Goal: Use online tool/utility: Use online tool/utility

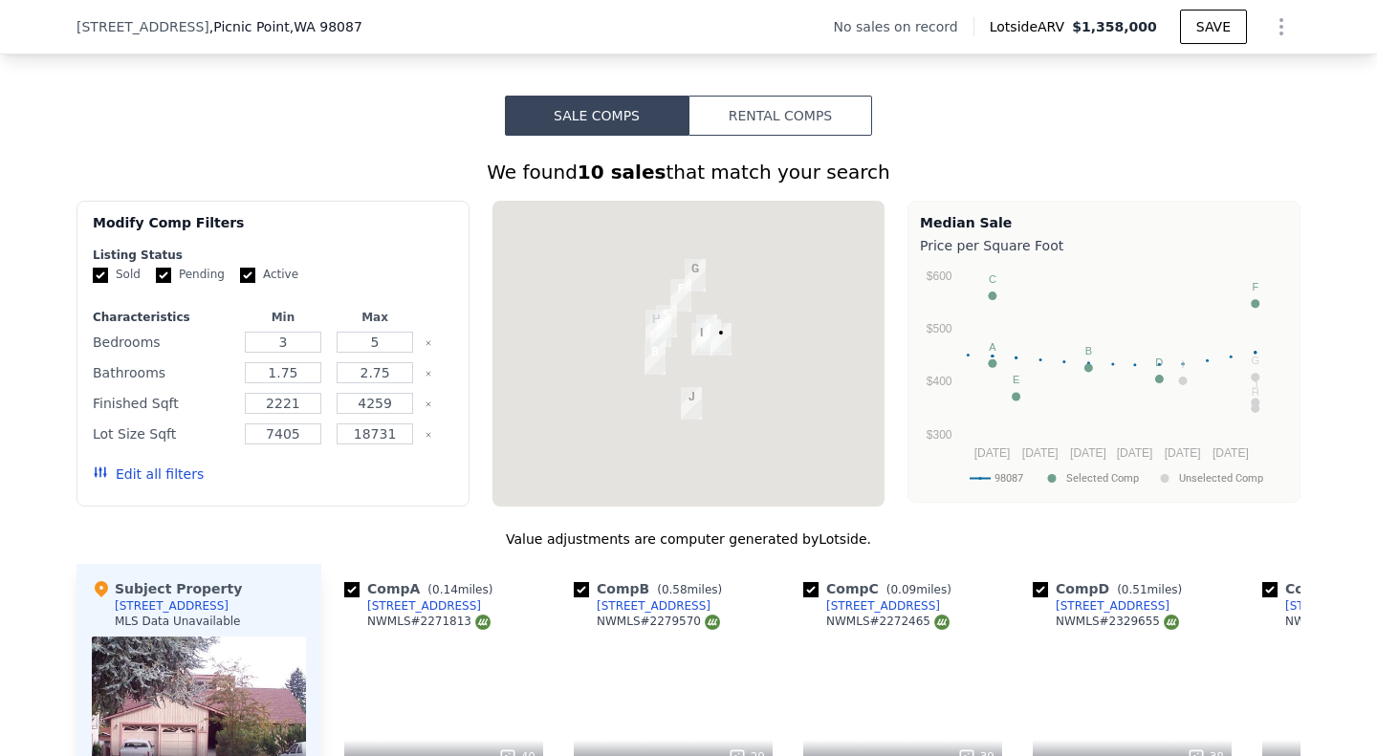
scroll to position [1360, 0]
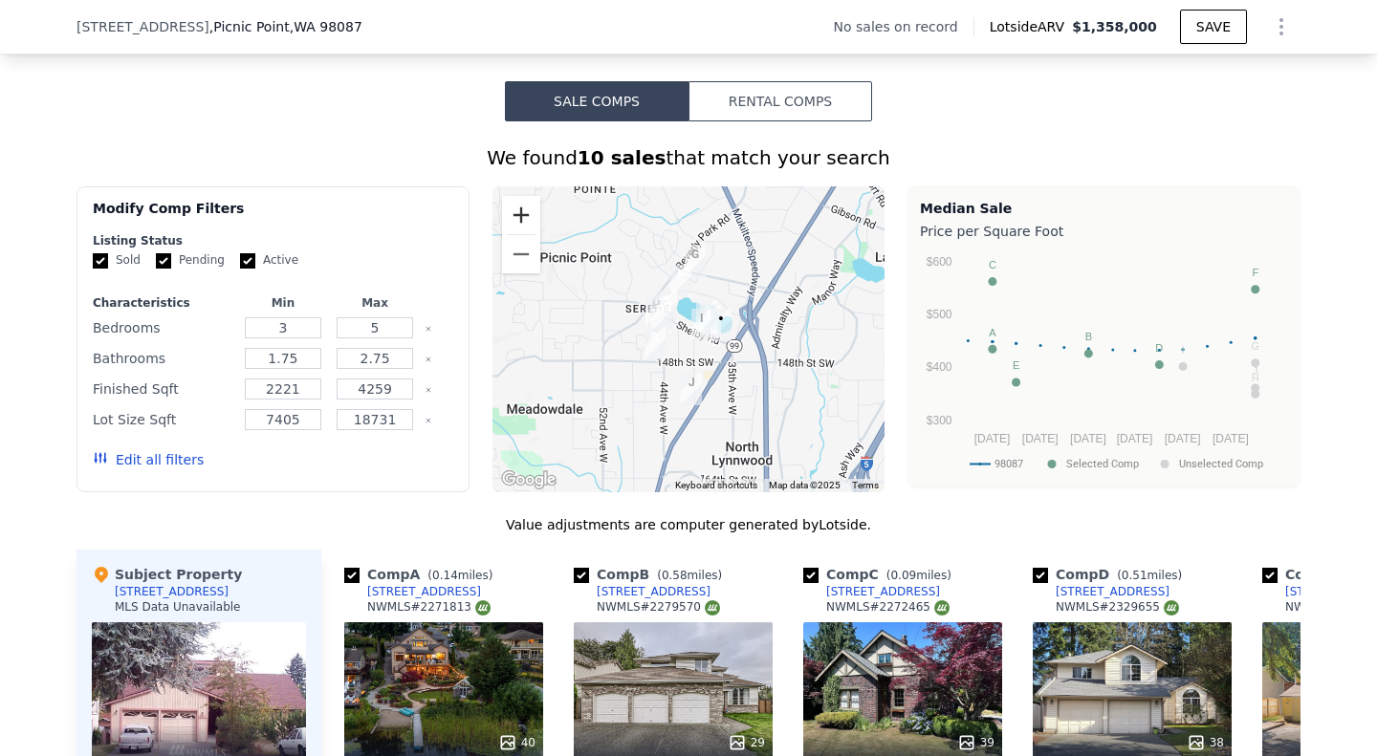
click at [516, 232] on button "Zoom in" at bounding box center [521, 215] width 38 height 38
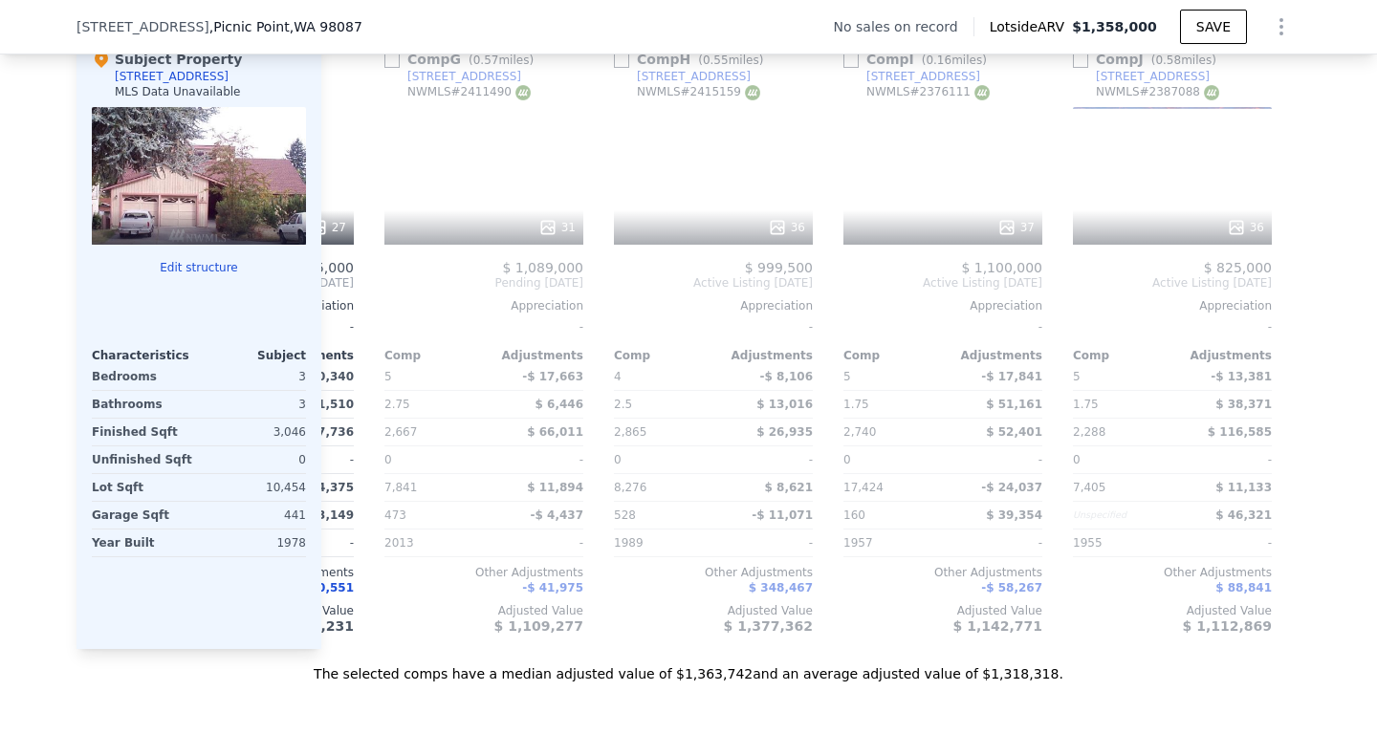
scroll to position [0, 1361]
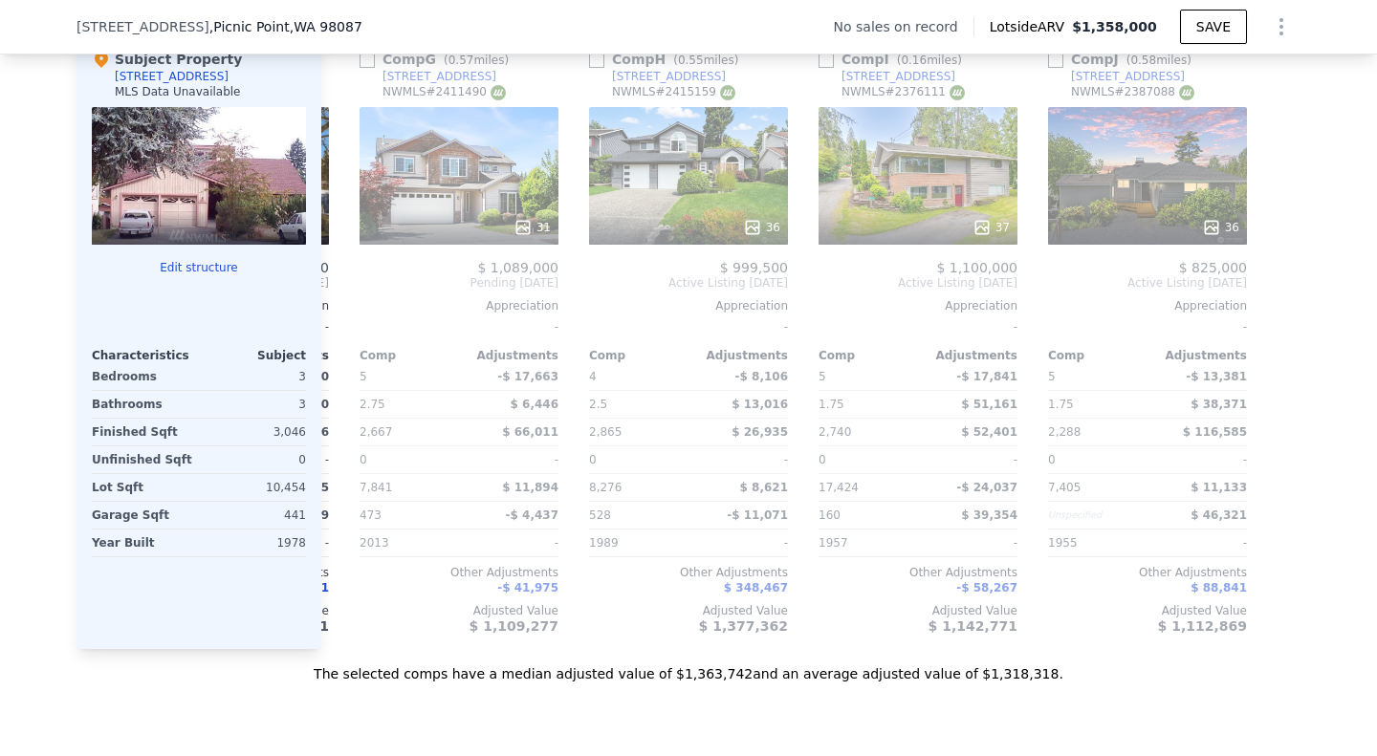
click at [1281, 23] on icon "Show Options" at bounding box center [1281, 26] width 23 height 23
click at [1212, 69] on div "Edit Structure" at bounding box center [1193, 76] width 214 height 38
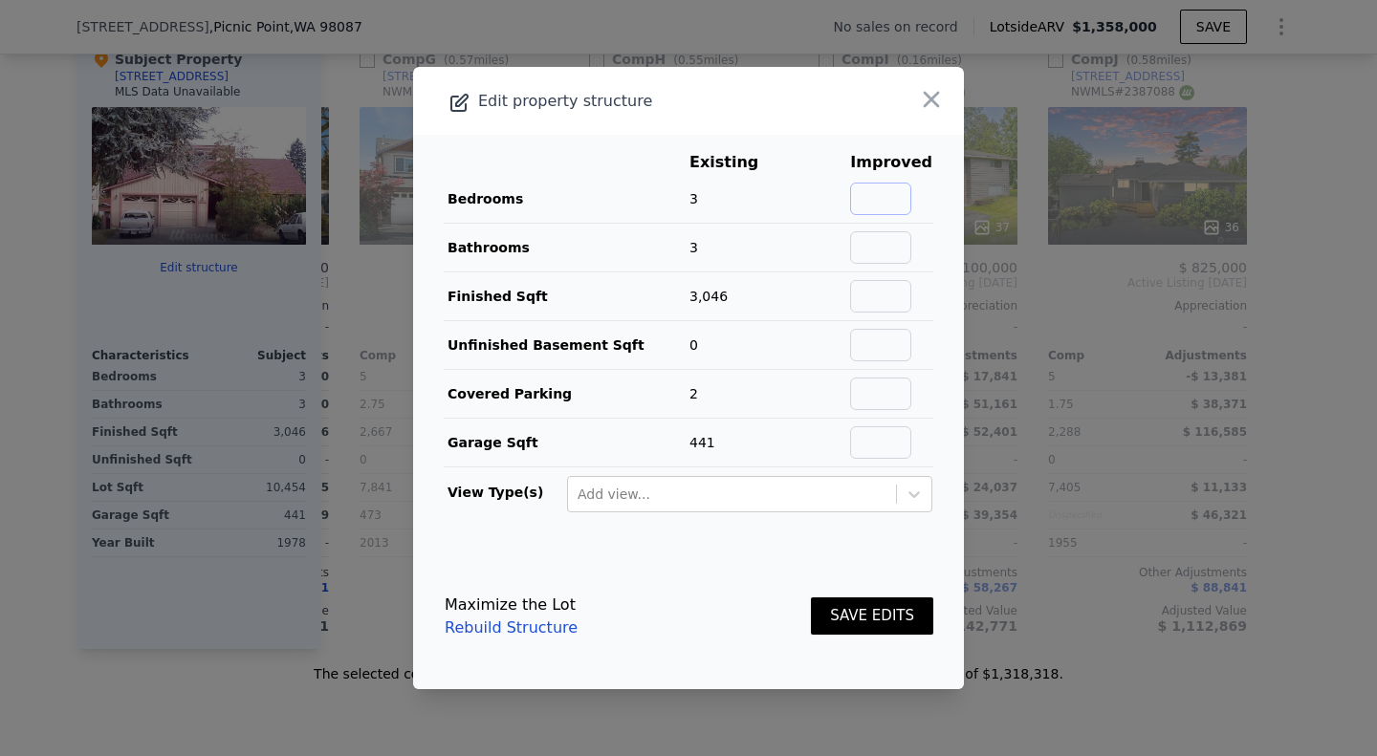
click at [865, 196] on input "text" at bounding box center [880, 199] width 61 height 33
type input "2"
click at [875, 236] on input "text" at bounding box center [880, 247] width 61 height 33
type input "2"
click at [883, 302] on input "text" at bounding box center [880, 296] width 61 height 33
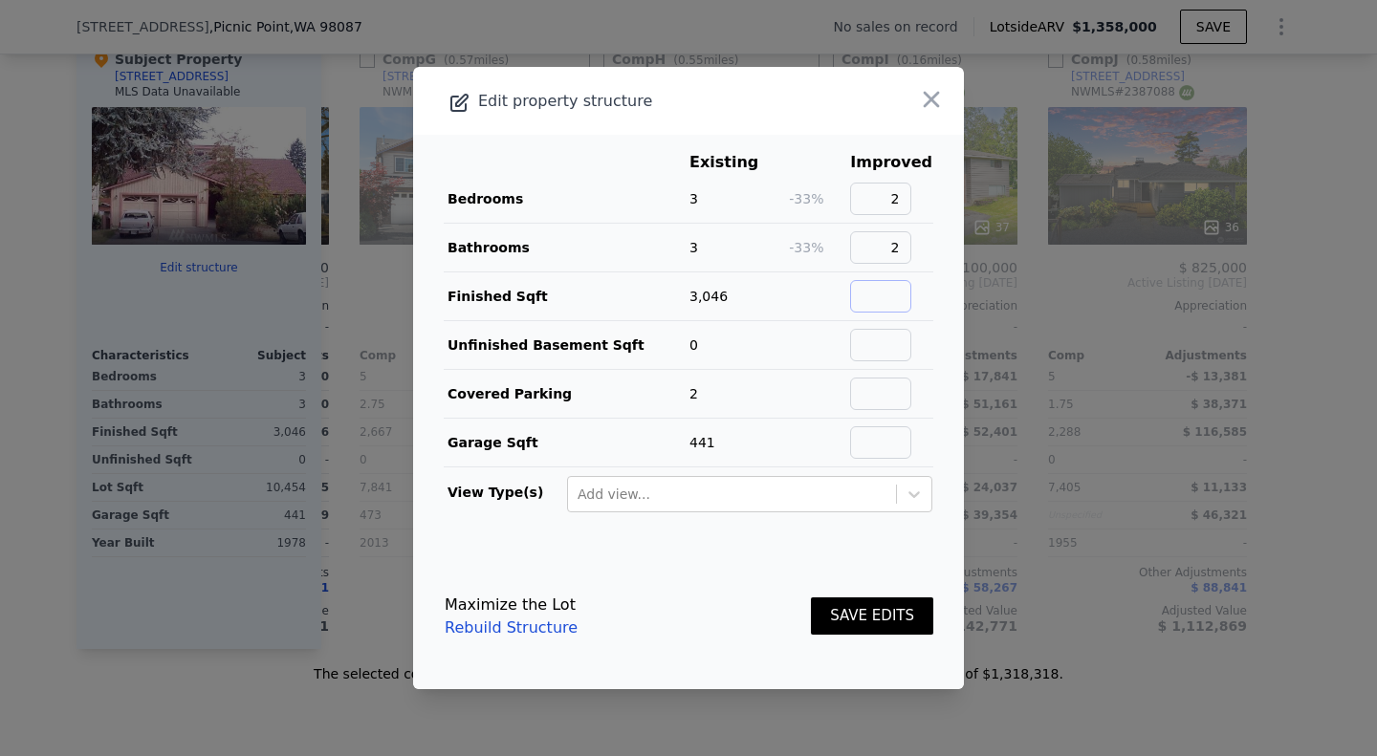
type input "997"
click at [863, 400] on input "text" at bounding box center [880, 394] width 61 height 33
type input "0"
click at [865, 433] on input "text" at bounding box center [880, 442] width 61 height 33
type input "0"
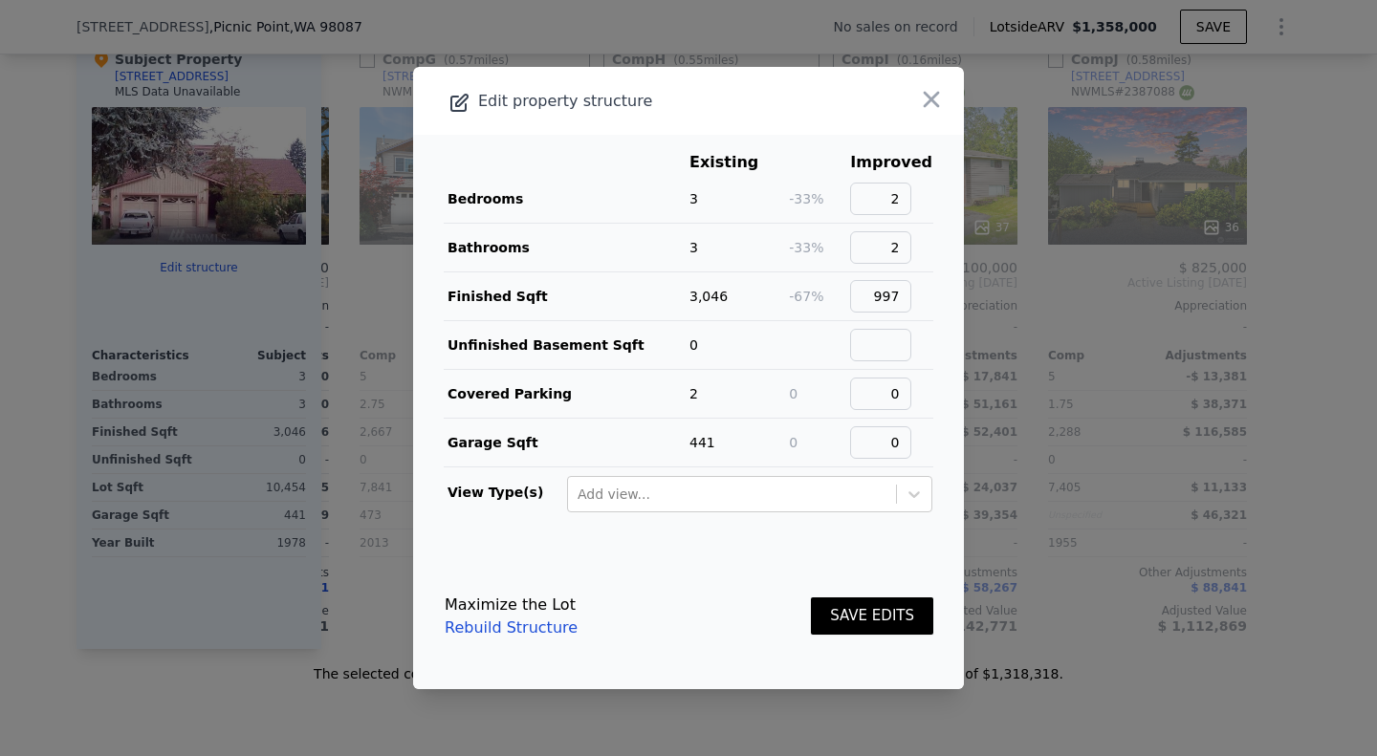
click at [889, 613] on button "SAVE EDITS" at bounding box center [872, 616] width 122 height 37
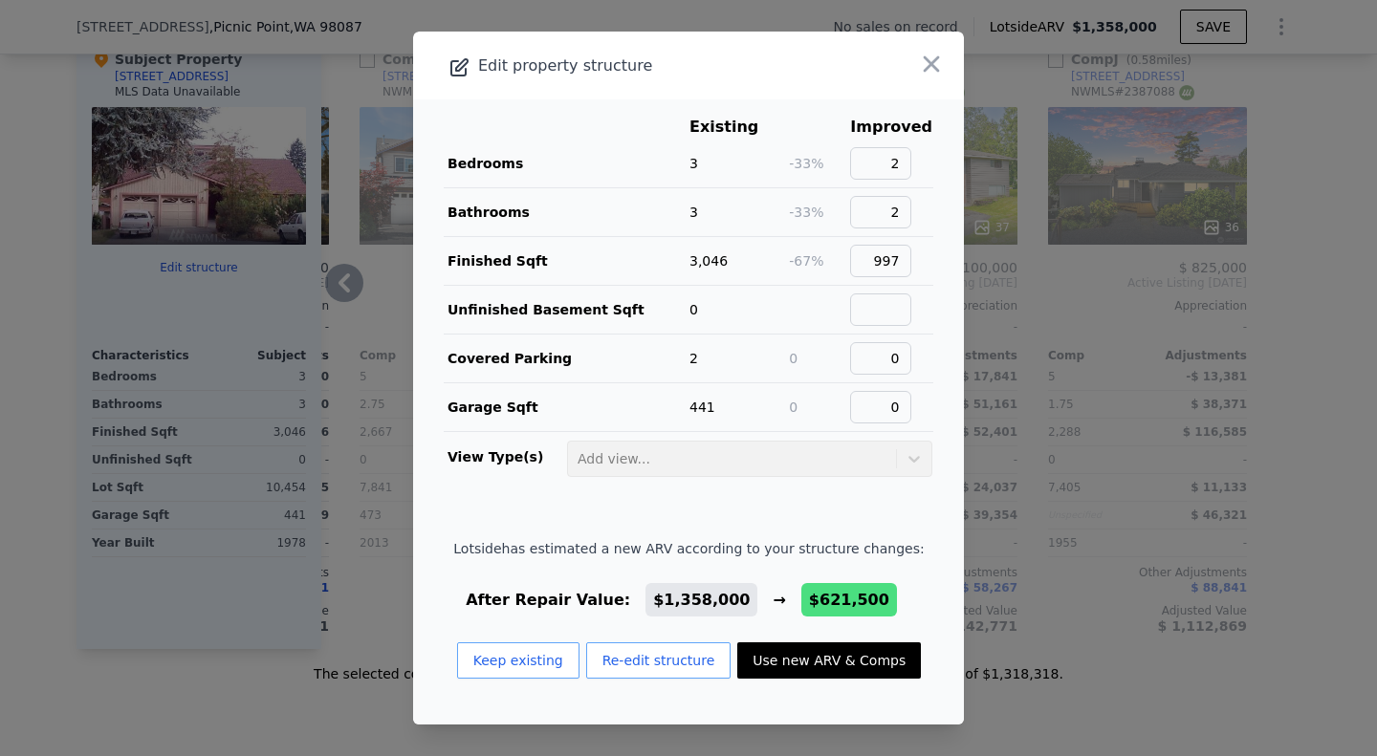
click at [918, 69] on icon "button" at bounding box center [931, 64] width 27 height 27
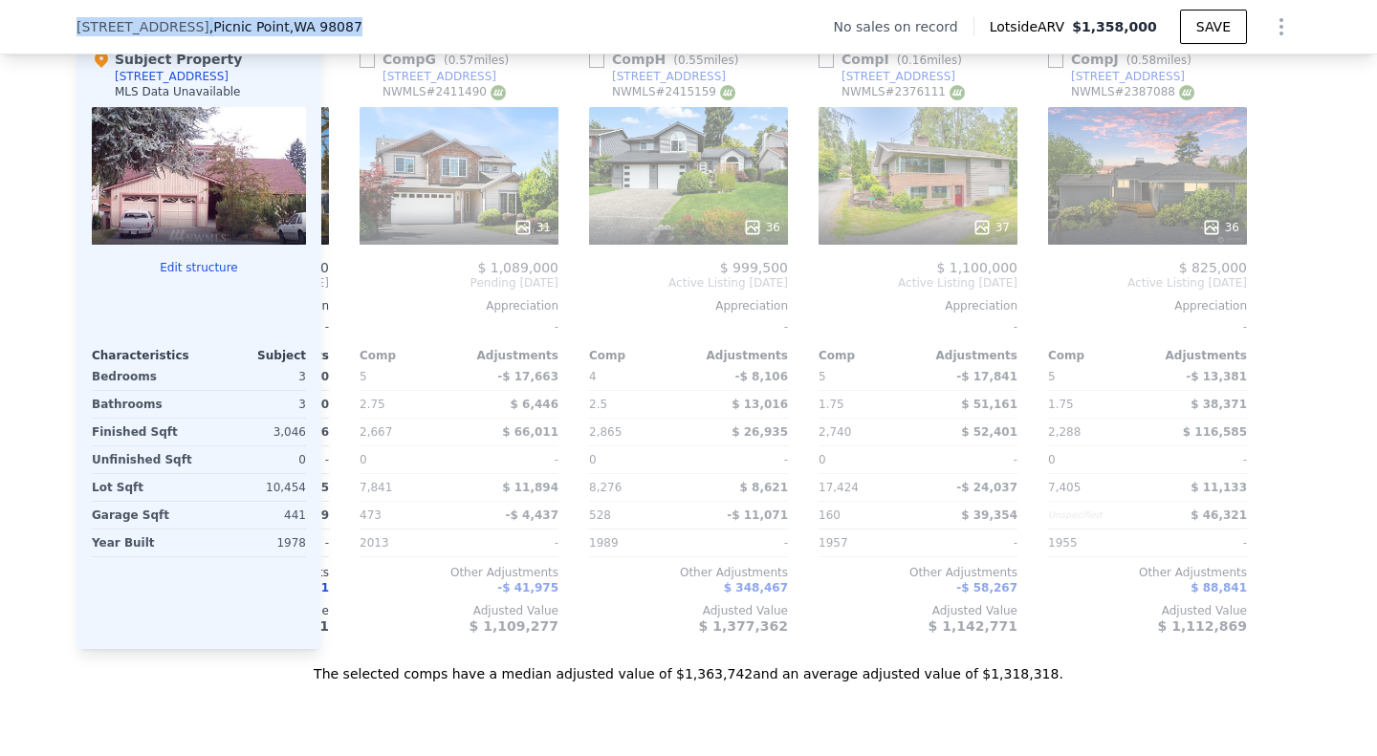
drag, startPoint x: 177, startPoint y: 23, endPoint x: 14, endPoint y: 20, distance: 162.5
click at [14, 20] on div "[STREET_ADDRESS] No sales on record Lotside ARV $1,358,000 SAVE" at bounding box center [688, 27] width 1377 height 54
copy div "[STREET_ADDRESS]"
